Goal: Task Accomplishment & Management: Use online tool/utility

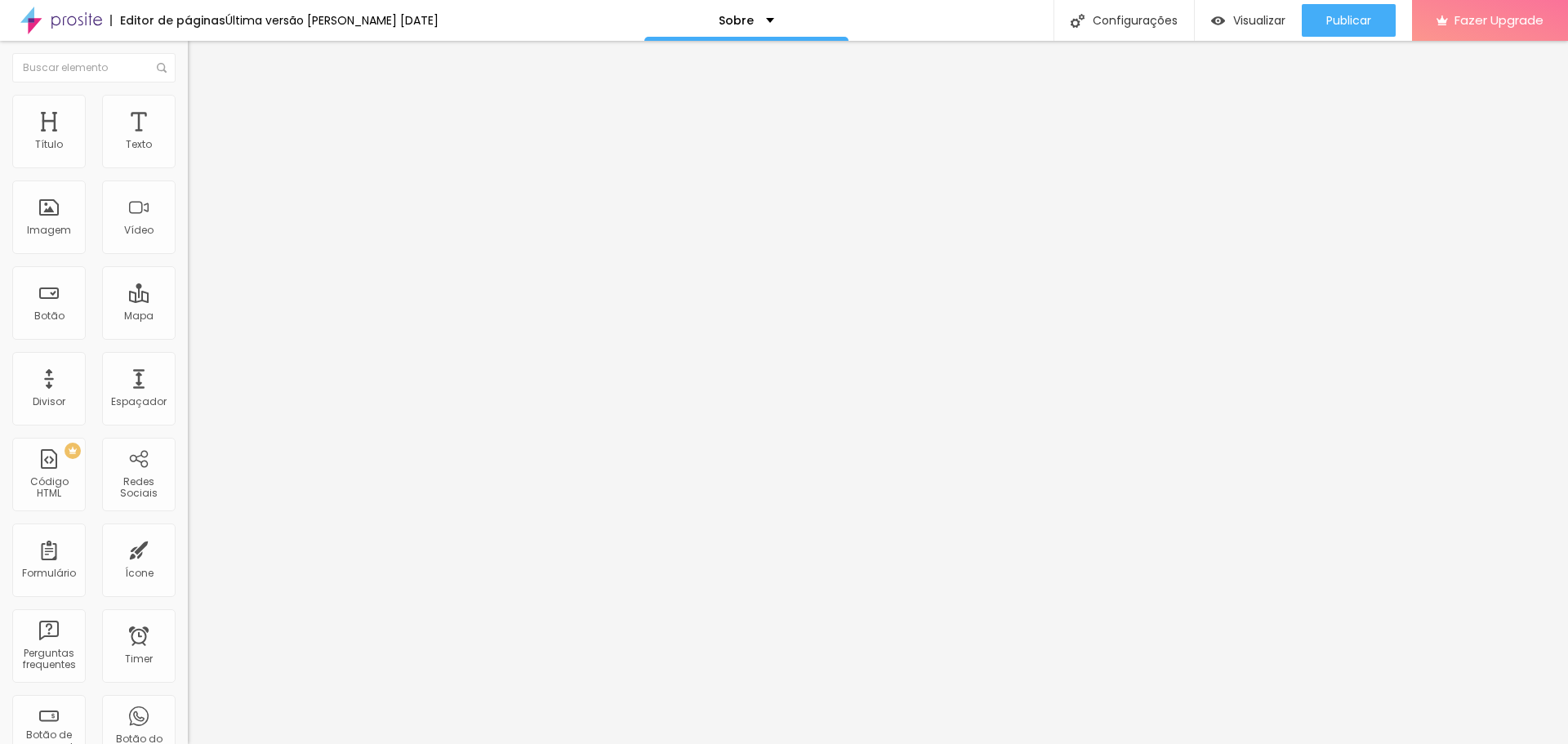
click at [188, 141] on span "Trocar imagem" at bounding box center [232, 133] width 89 height 14
click at [188, 255] on span "1:1 Quadrado" at bounding box center [221, 248] width 65 height 14
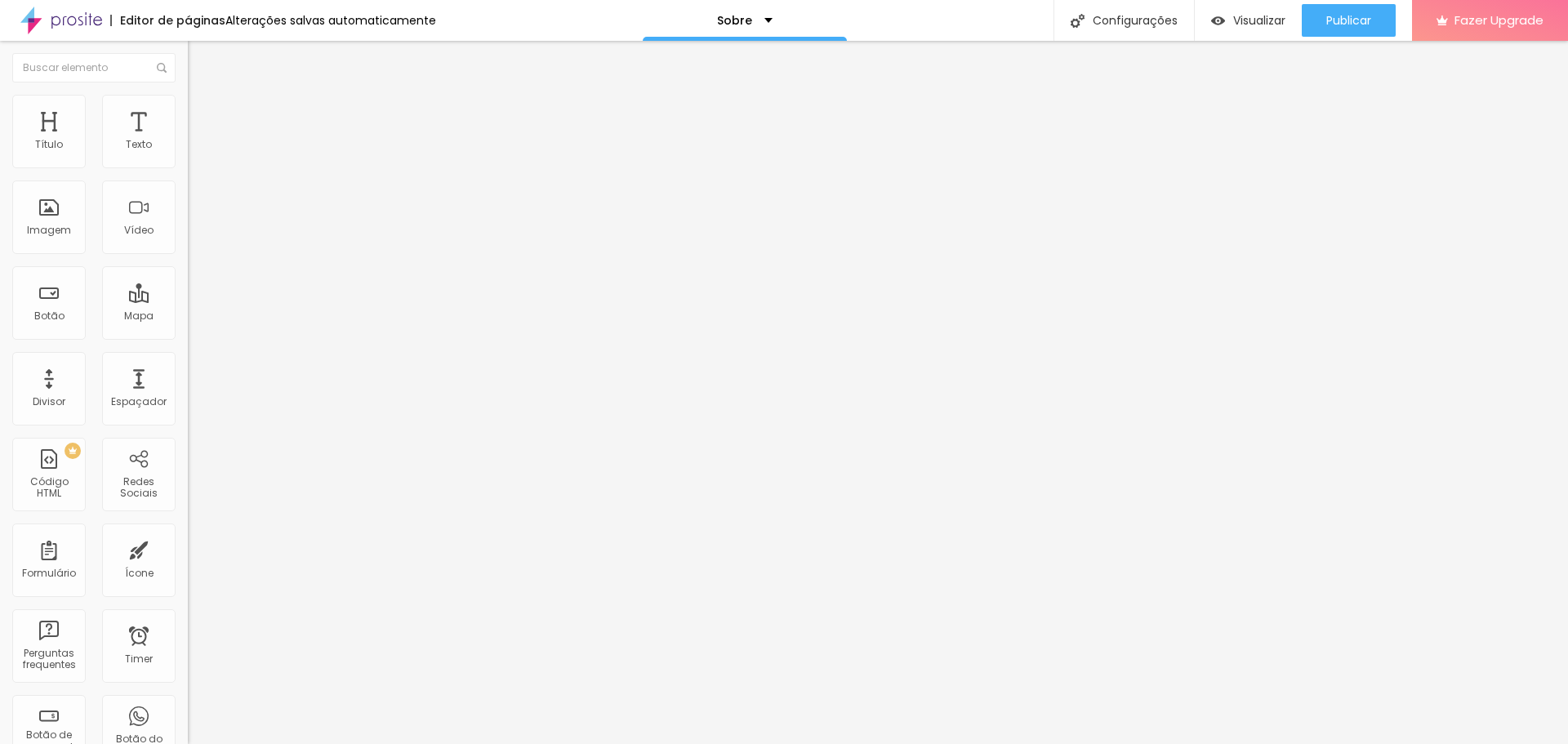
click at [188, 275] on span "Padrão" at bounding box center [206, 268] width 37 height 14
click at [188, 255] on span "4:3 Padrão" at bounding box center [215, 248] width 54 height 14
click at [188, 300] on span "Original" at bounding box center [207, 293] width 39 height 14
click at [188, 255] on span "Original" at bounding box center [207, 248] width 39 height 14
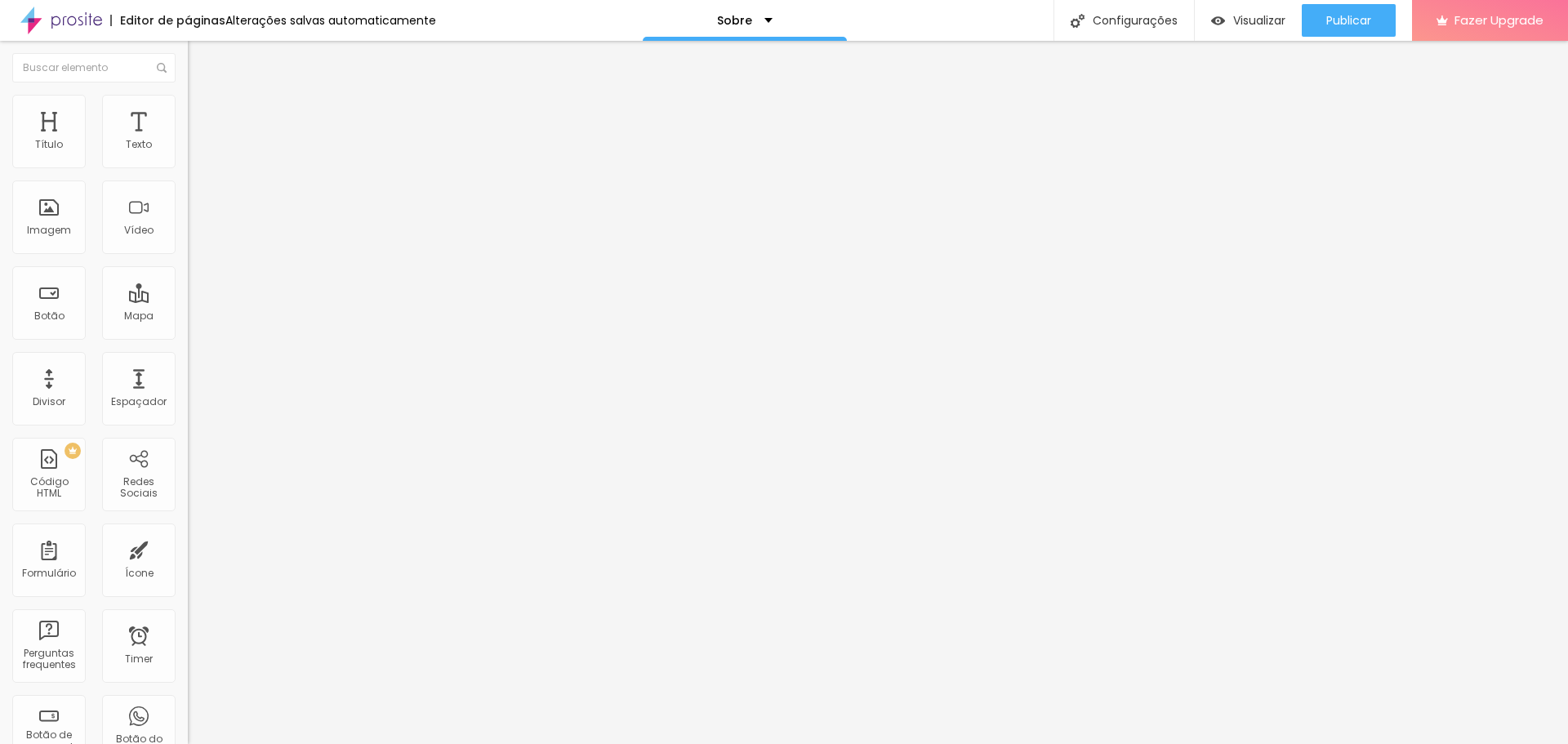
click at [188, 255] on span "Original" at bounding box center [207, 248] width 39 height 14
click at [188, 285] on span "Quadrado" at bounding box center [215, 278] width 53 height 14
click at [188, 141] on span "Trocar imagem" at bounding box center [232, 133] width 89 height 14
drag, startPoint x: 188, startPoint y: 239, endPoint x: 201, endPoint y: 245, distance: 14.3
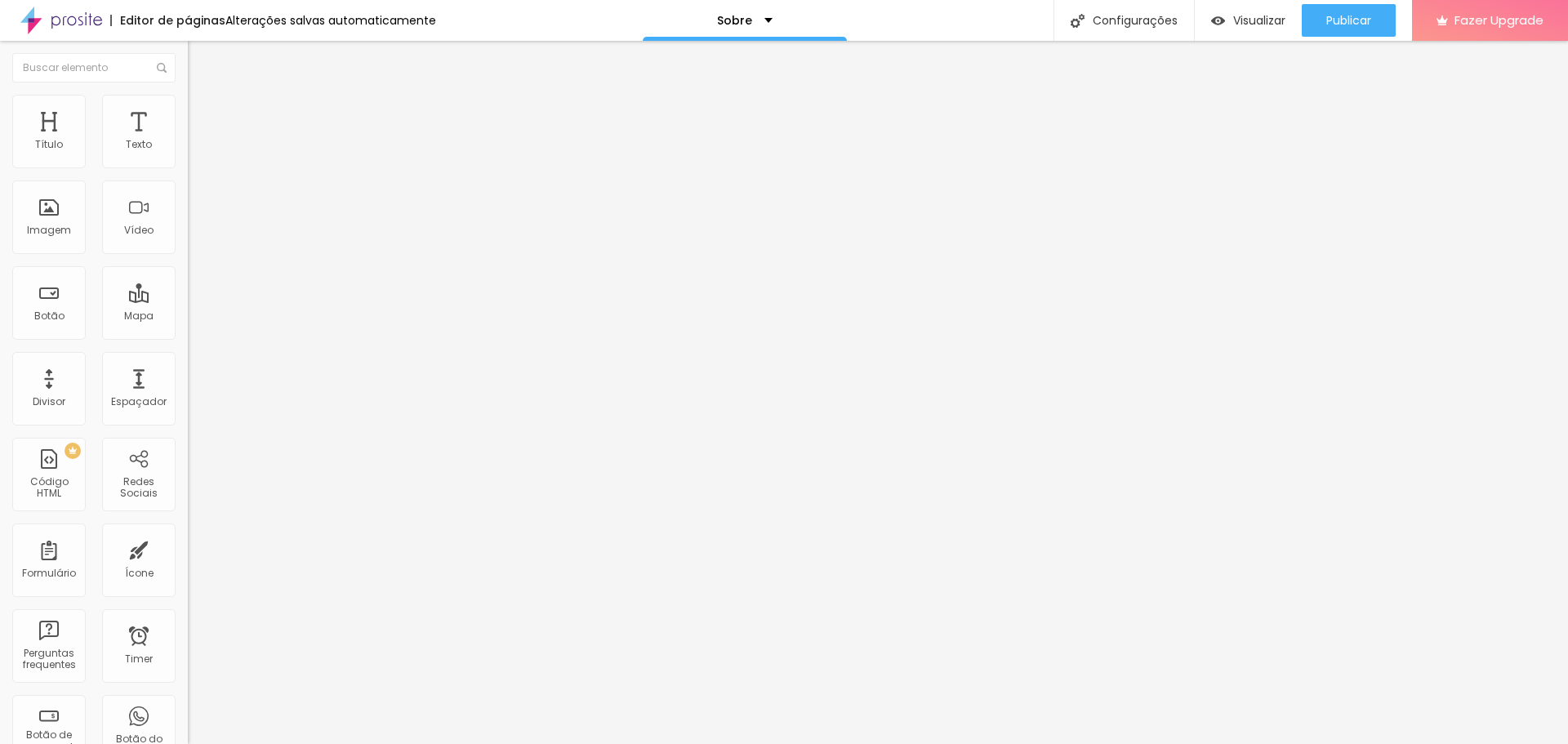
click at [188, 139] on div "Trocar imagem" at bounding box center [282, 133] width 188 height 12
click at [1340, 21] on span "Publicar" at bounding box center [1349, 21] width 45 height 13
click at [197, 141] on font "Trocar imagem" at bounding box center [236, 133] width 79 height 14
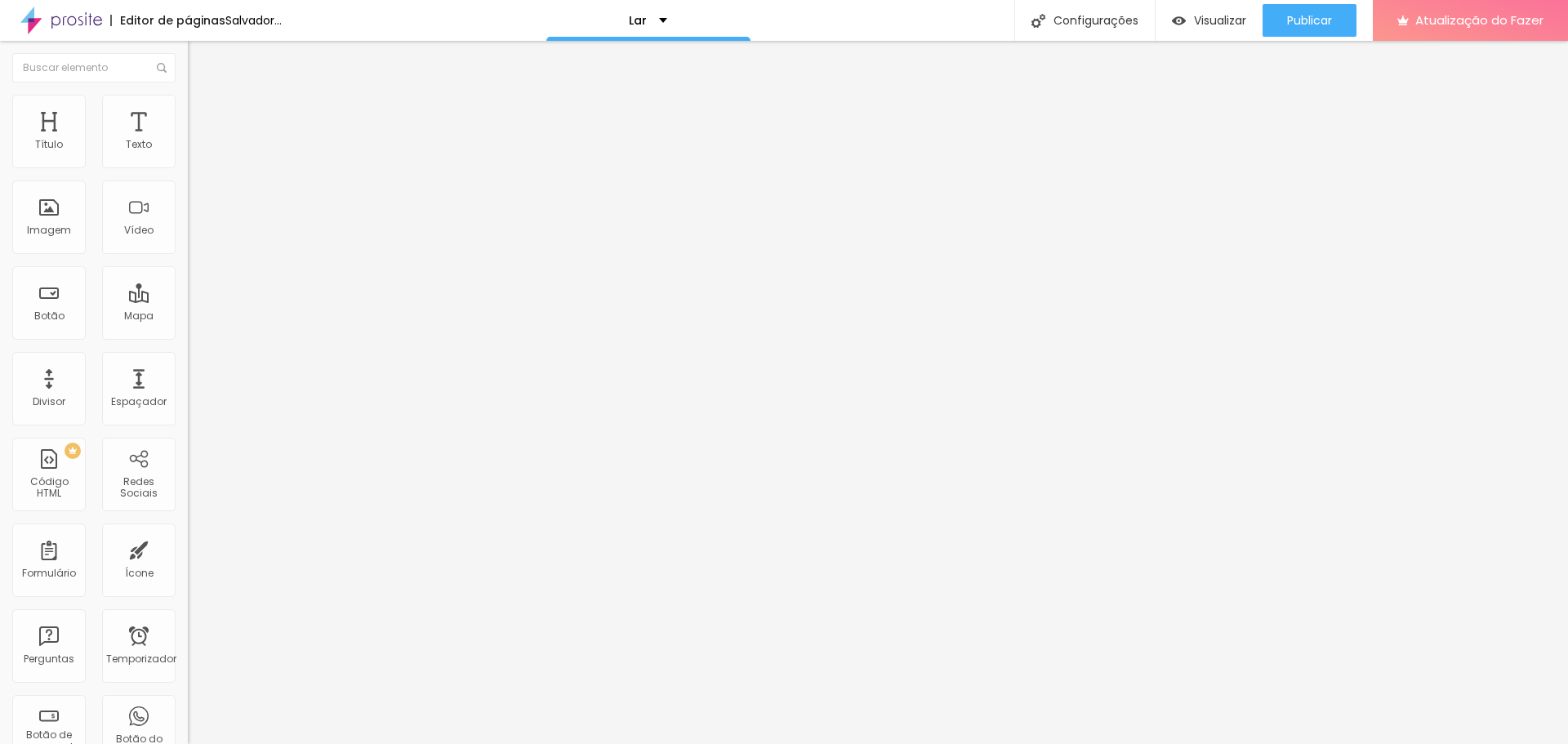
click at [188, 141] on span "Trocar imagem" at bounding box center [232, 133] width 89 height 14
drag, startPoint x: 147, startPoint y: 239, endPoint x: 537, endPoint y: 348, distance: 404.9
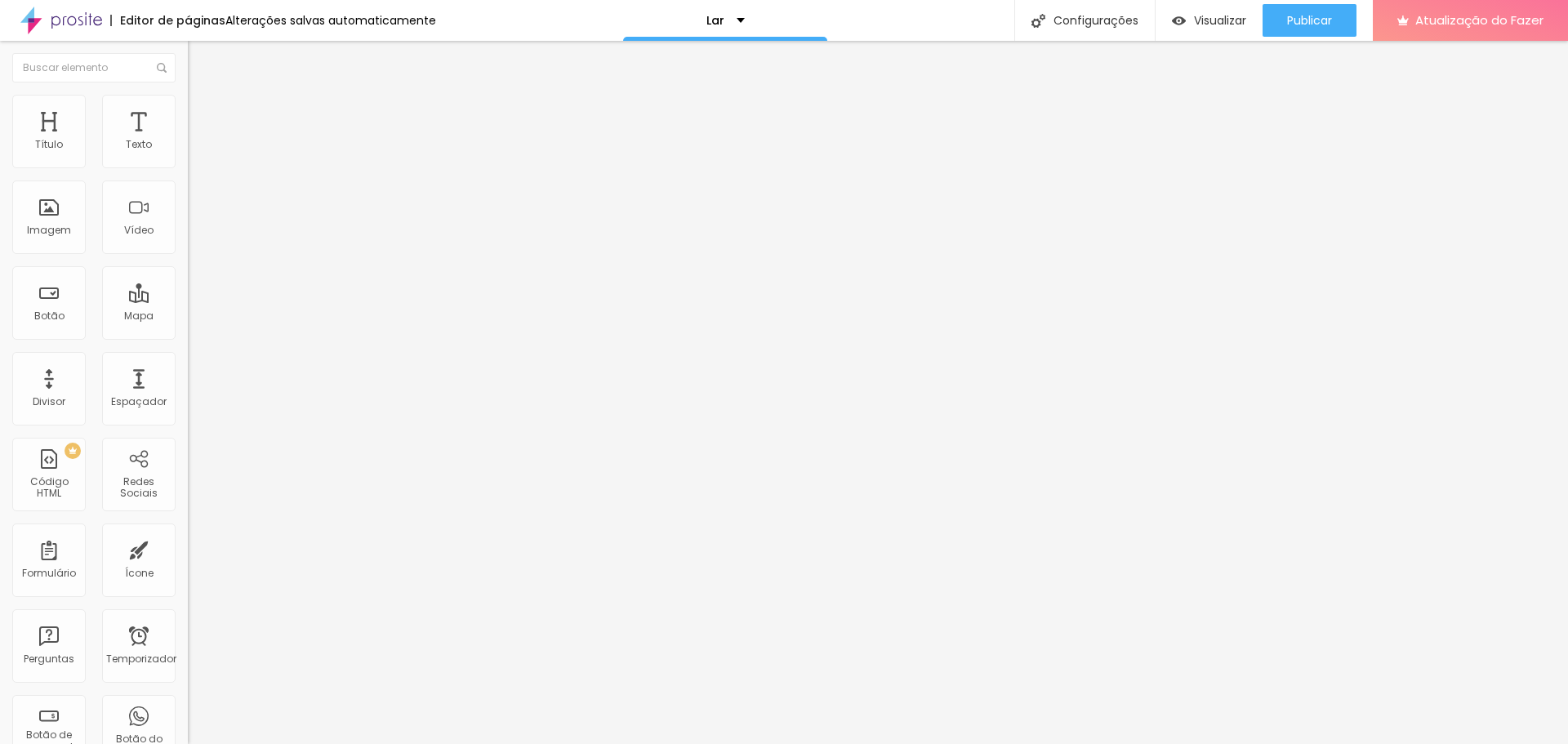
click at [197, 141] on font "Trocar imagem" at bounding box center [236, 133] width 79 height 14
drag, startPoint x: 907, startPoint y: 422, endPoint x: 881, endPoint y: 414, distance: 27.2
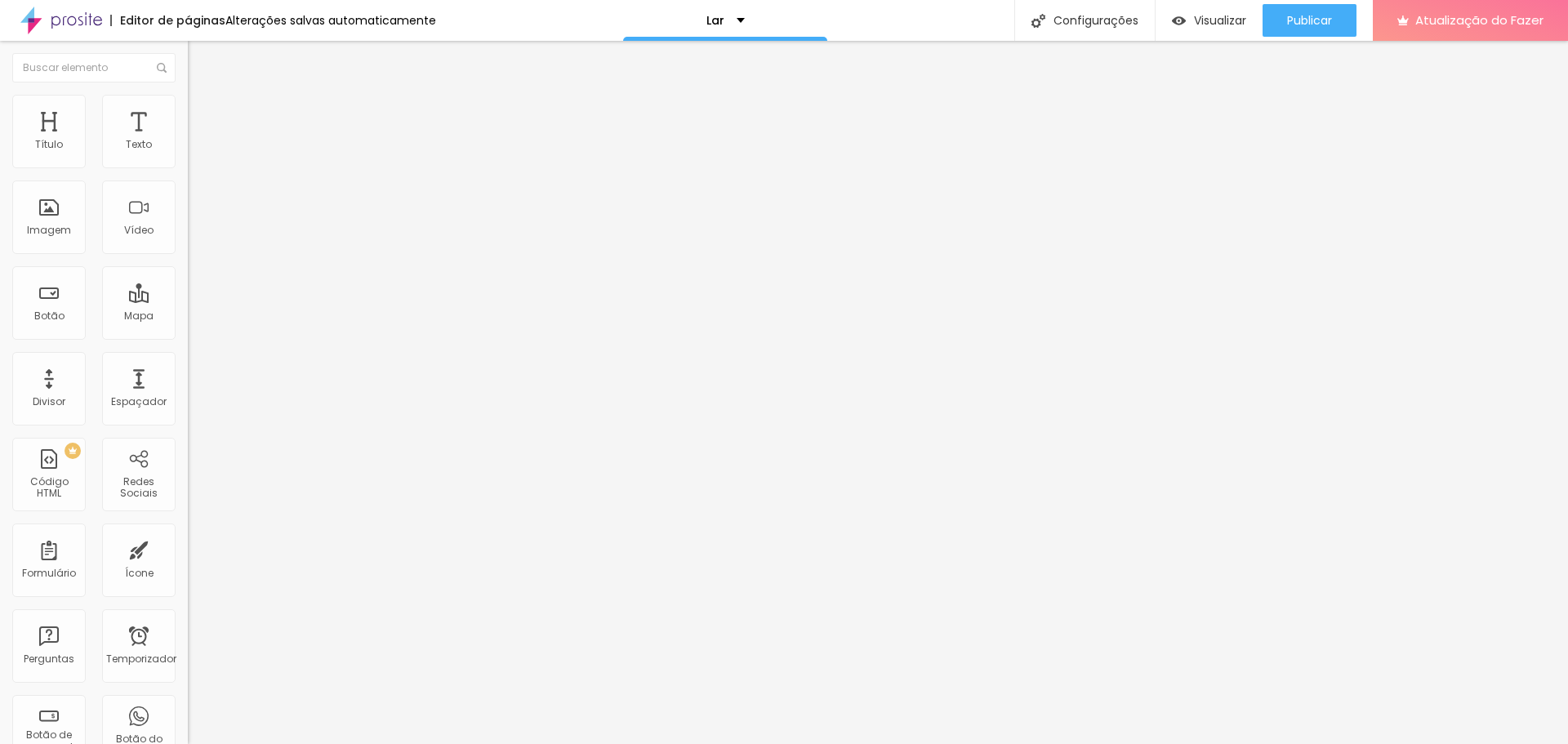
drag, startPoint x: 166, startPoint y: 257, endPoint x: 722, endPoint y: 414, distance: 577.7
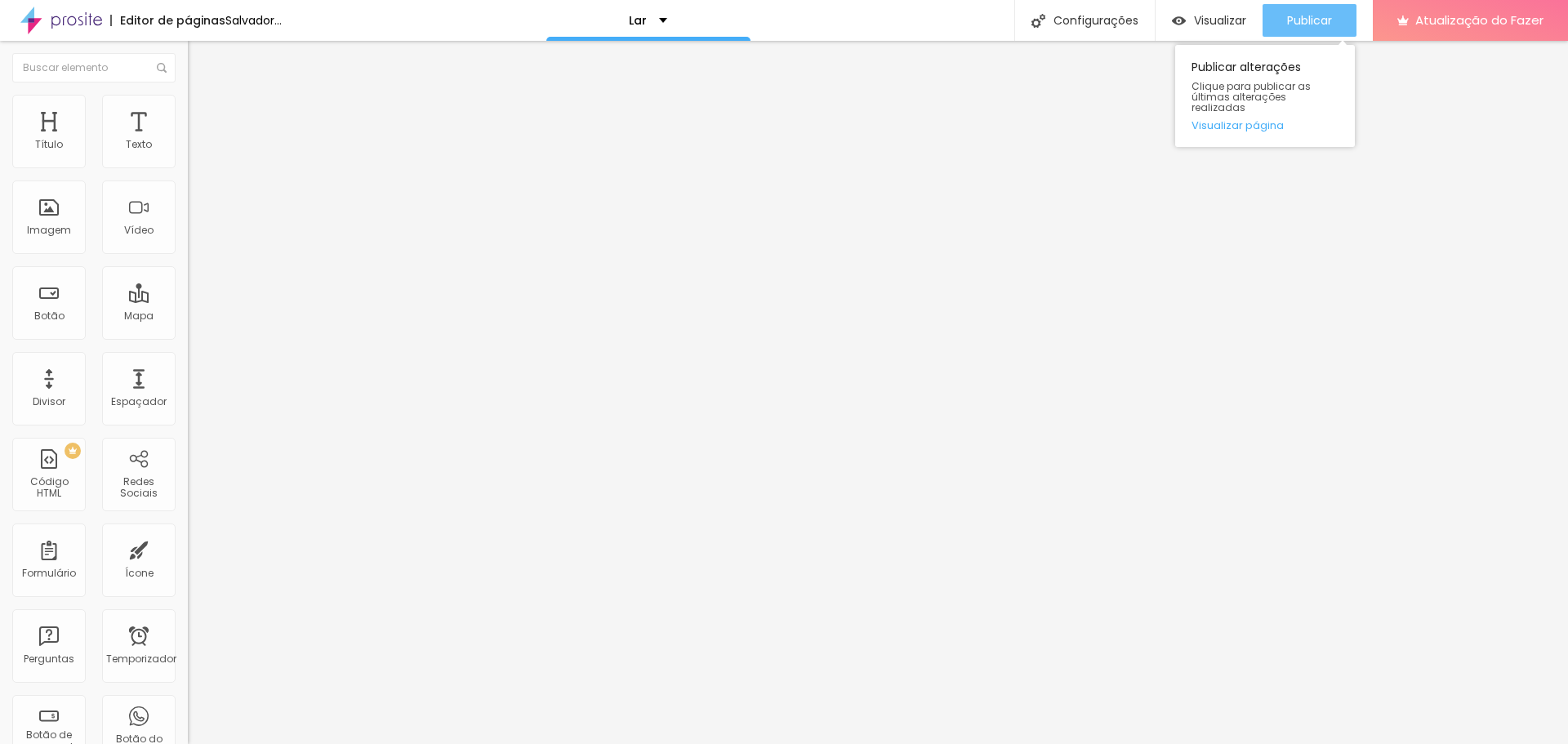
click at [1323, 22] on font "Publicar" at bounding box center [1309, 21] width 45 height 17
click at [1302, 37] on div "Publicar alterações Clique para publicar as últimas alterações realizadas Visua…" at bounding box center [1265, 92] width 180 height 110
click at [1303, 29] on div "Publicar" at bounding box center [1309, 20] width 45 height 32
click at [197, 141] on font "Trocar imagem" at bounding box center [236, 133] width 79 height 14
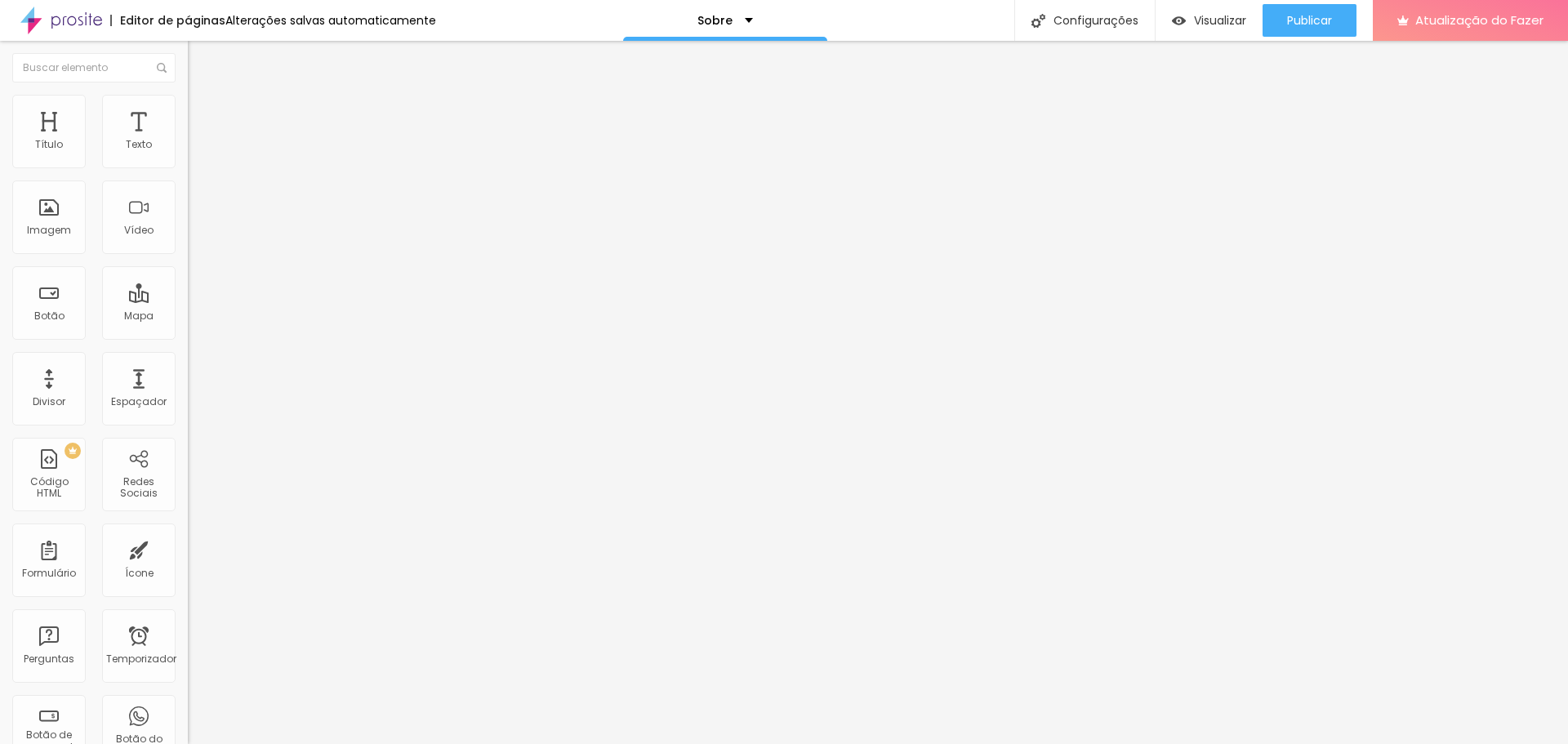
click at [1322, 22] on font "Publicar" at bounding box center [1309, 21] width 45 height 17
click at [1312, 23] on font "Publicar" at bounding box center [1309, 21] width 45 height 17
click at [197, 141] on font "Trocar imagem" at bounding box center [236, 133] width 79 height 14
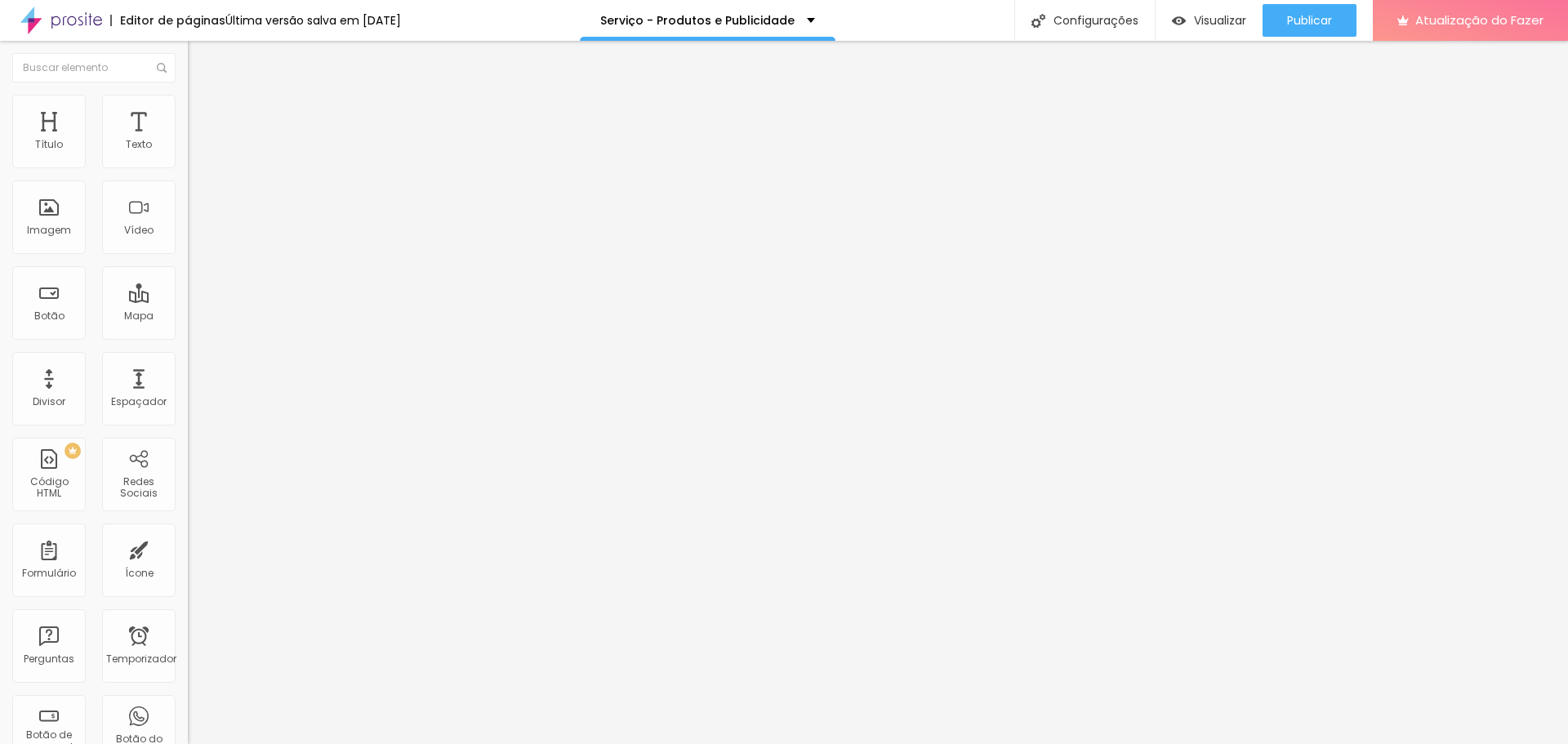
click at [1293, 27] on font "Publicar" at bounding box center [1309, 21] width 45 height 17
click at [197, 141] on font "Trocar imagem" at bounding box center [236, 133] width 79 height 14
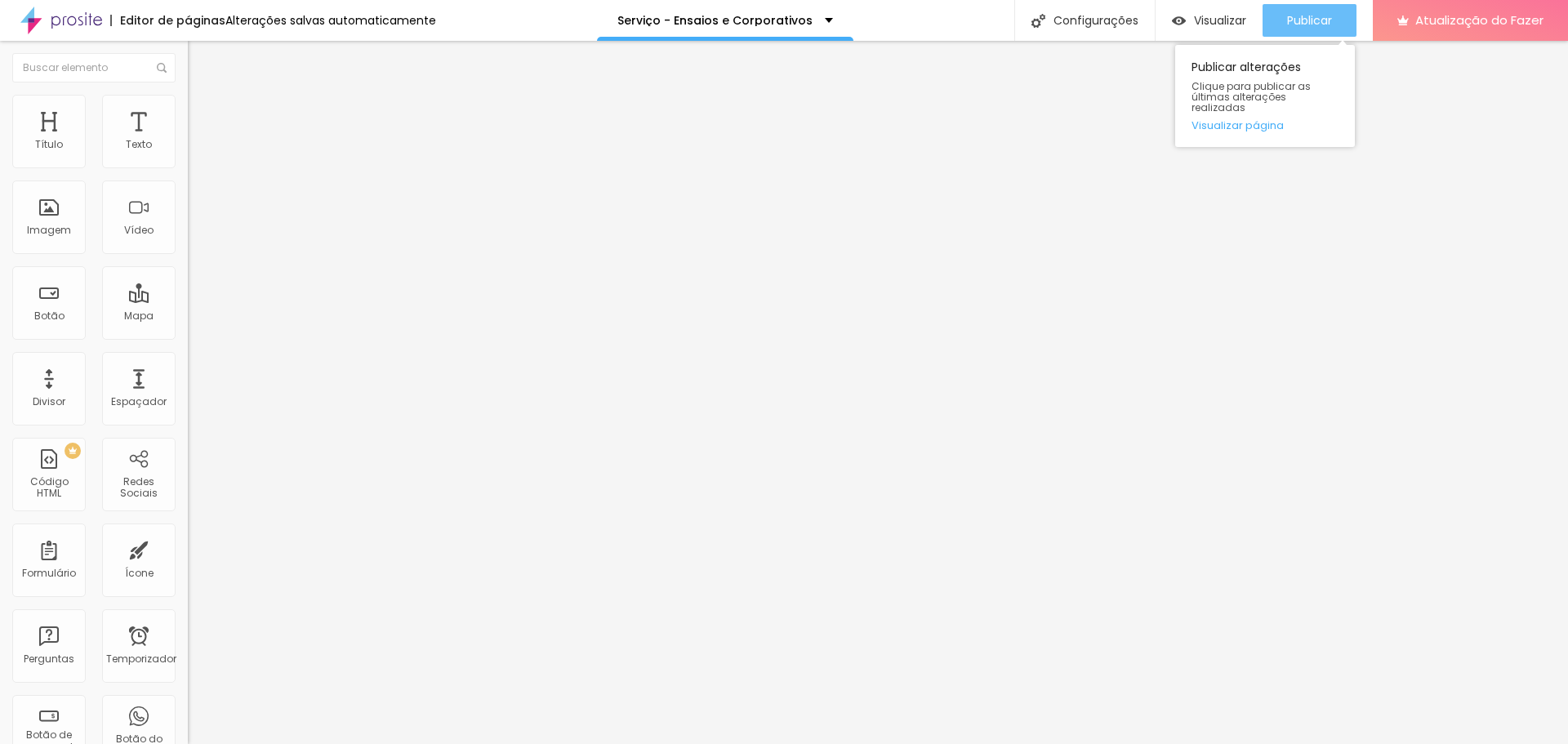
click at [1299, 23] on font "Publicar" at bounding box center [1309, 21] width 45 height 17
drag, startPoint x: 1317, startPoint y: 25, endPoint x: 1299, endPoint y: 20, distance: 18.7
click at [1317, 24] on font "Publicar" at bounding box center [1309, 21] width 45 height 17
click at [188, 139] on div "Trocar imagem" at bounding box center [282, 133] width 188 height 12
click at [197, 141] on font "Trocar imagem" at bounding box center [236, 133] width 79 height 14
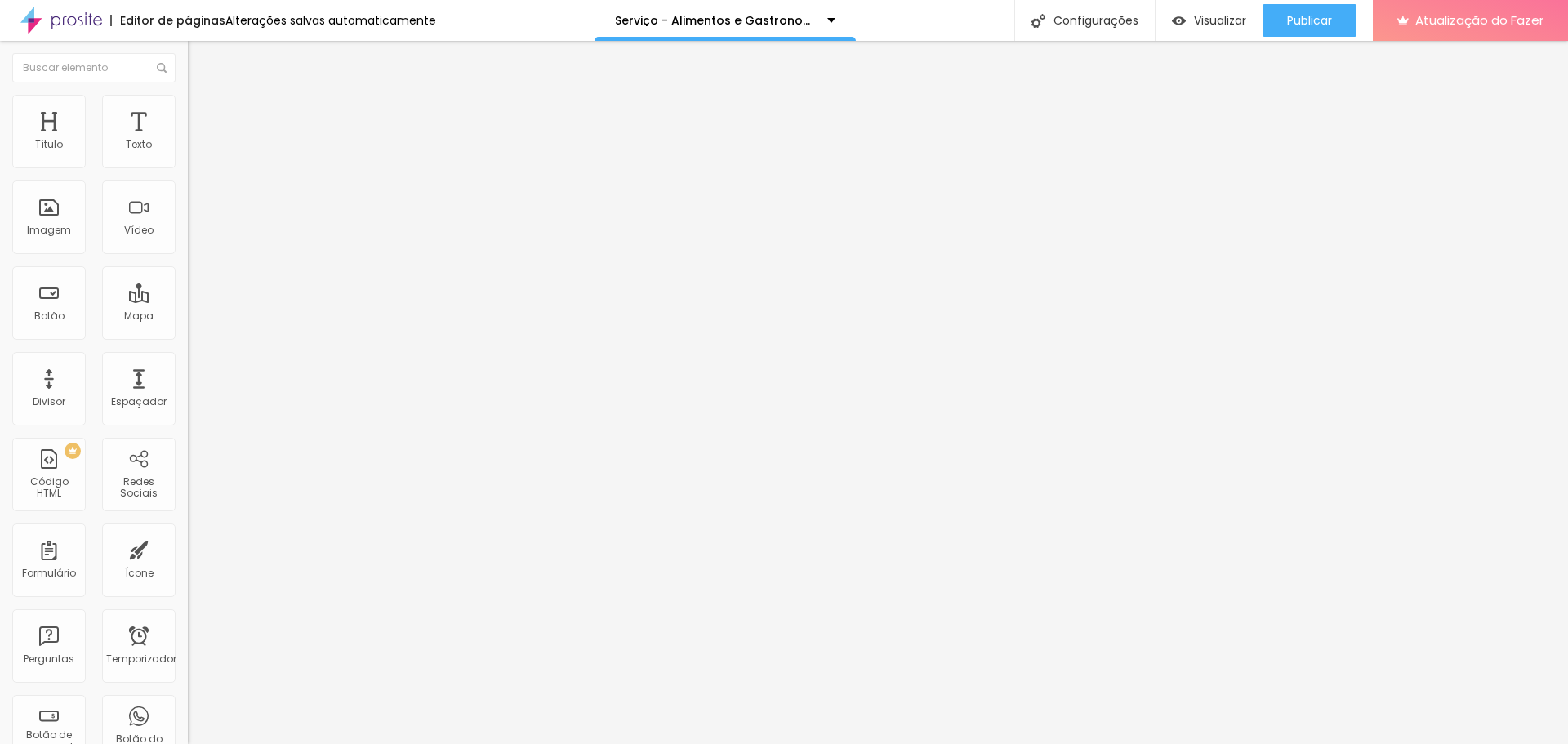
drag, startPoint x: 206, startPoint y: 264, endPoint x: 325, endPoint y: 324, distance: 133.3
click at [1333, 4] on button "Publicar" at bounding box center [1309, 20] width 94 height 32
click at [1301, 2] on div "Publicar Publicar alterações Clique para publicar as últimas alterações realiza…" at bounding box center [1309, 20] width 94 height 41
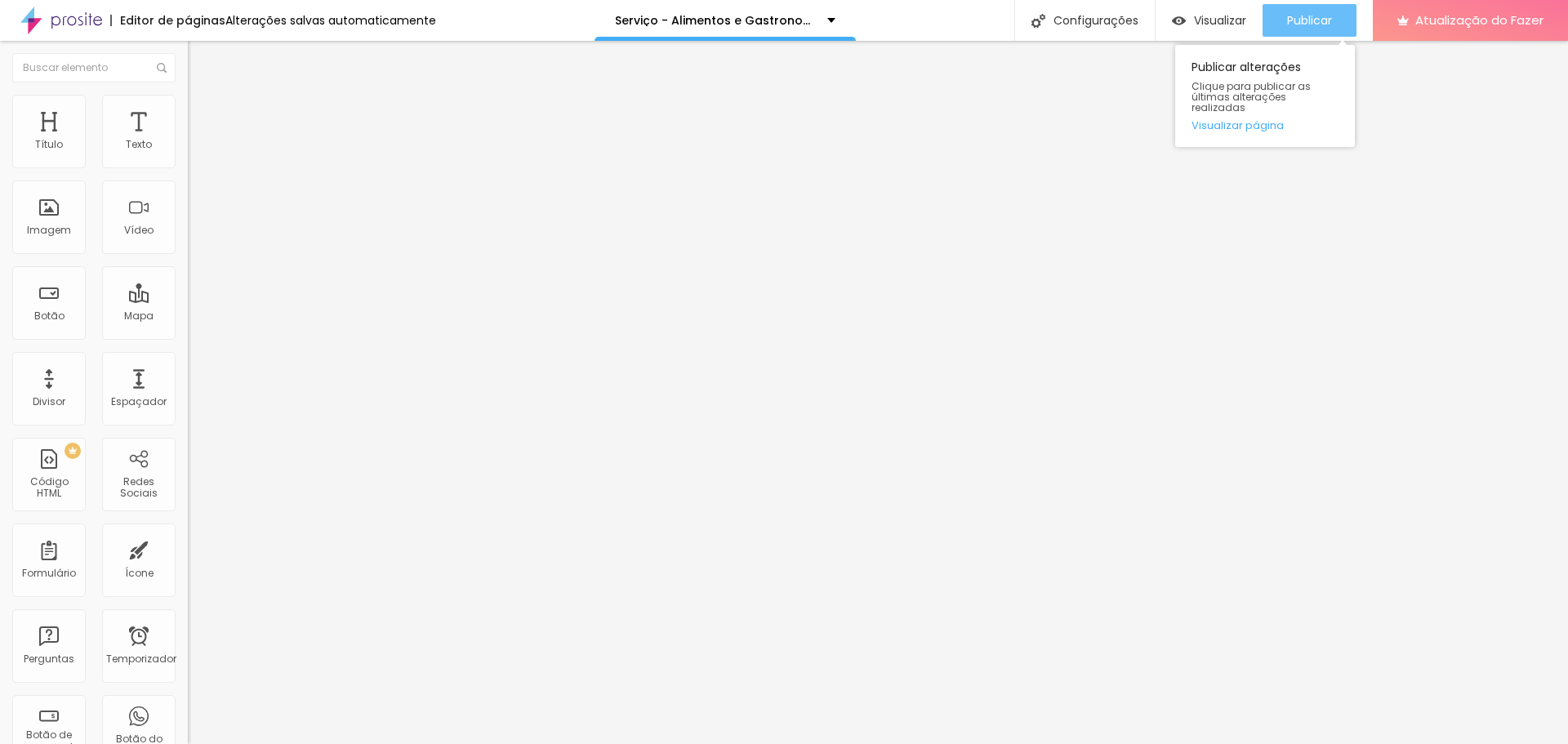
click at [1316, 12] on font "Publicar" at bounding box center [1309, 21] width 45 height 17
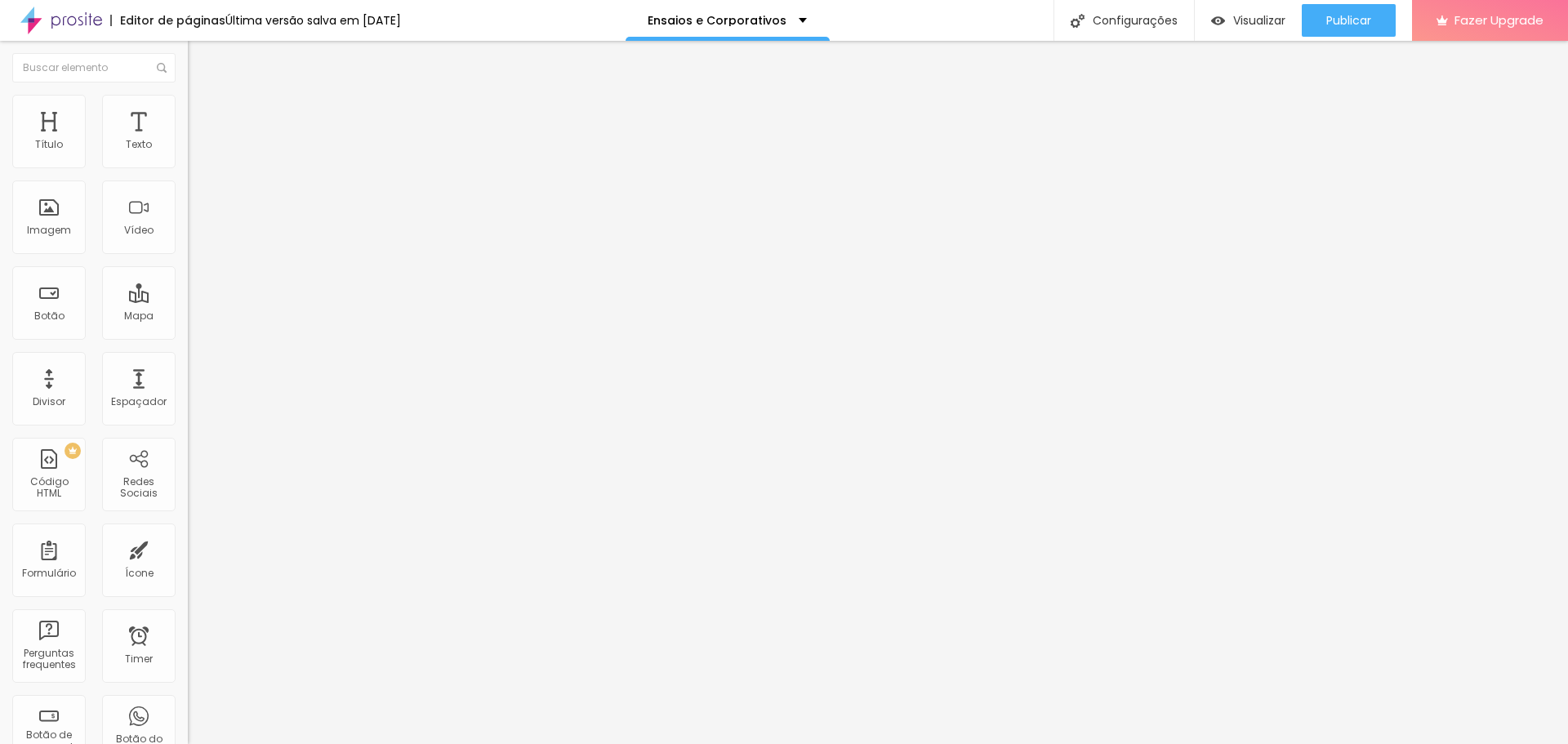
click at [188, 141] on span "Trocar imagem" at bounding box center [232, 133] width 89 height 14
drag, startPoint x: 1337, startPoint y: 13, endPoint x: 1319, endPoint y: 43, distance: 35.0
click at [1339, 10] on div "Publicar" at bounding box center [1349, 20] width 45 height 32
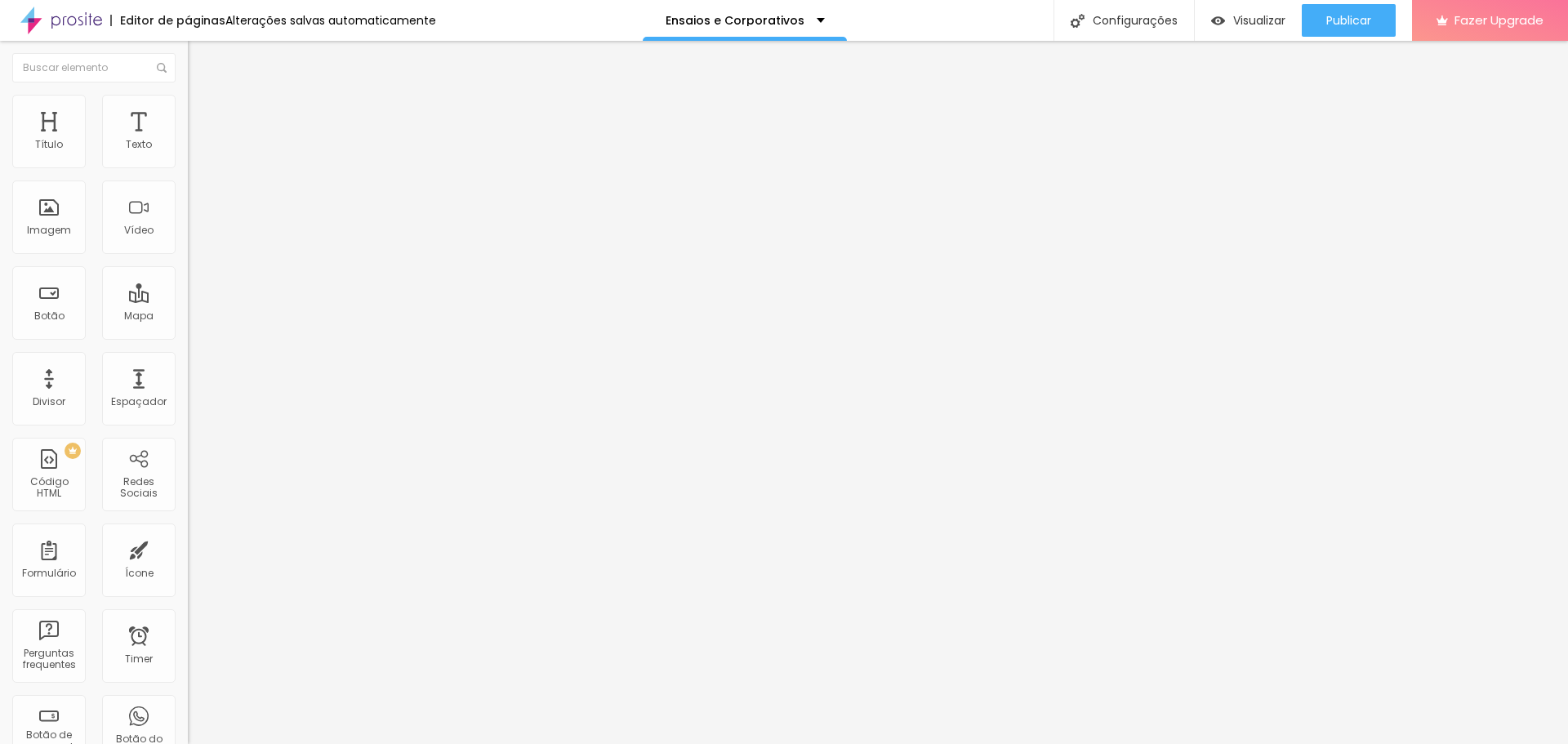
click at [188, 150] on div "Instagram" at bounding box center [282, 240] width 188 height 226
click at [188, 555] on input "https://www.instagram.com/chriscardonhafotografia/" at bounding box center [286, 563] width 196 height 17
click at [1376, 28] on button "Publicar" at bounding box center [1348, 20] width 94 height 32
